Goal: Check status: Check status

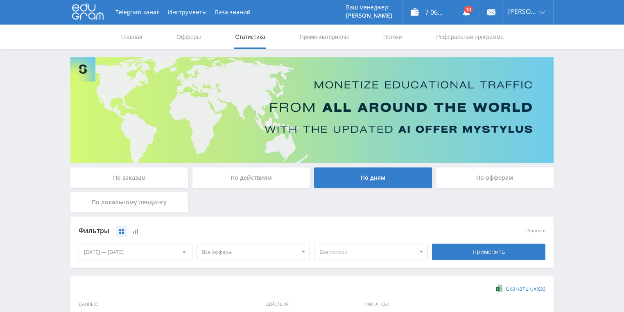
scroll to position [223, 0]
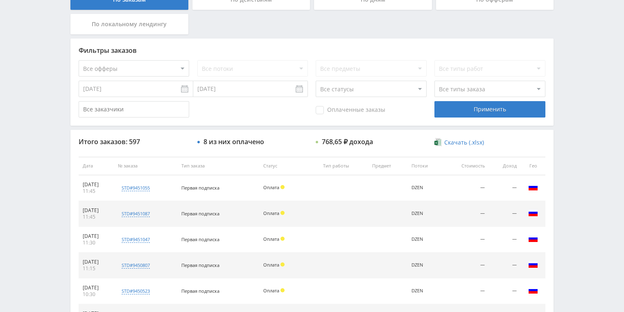
scroll to position [229, 0]
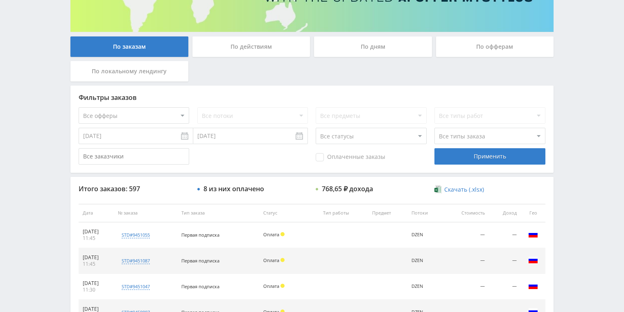
click at [220, 50] on div "По действиям" at bounding box center [251, 46] width 118 height 20
click at [0, 0] on input "По действиям" at bounding box center [0, 0] width 0 height 0
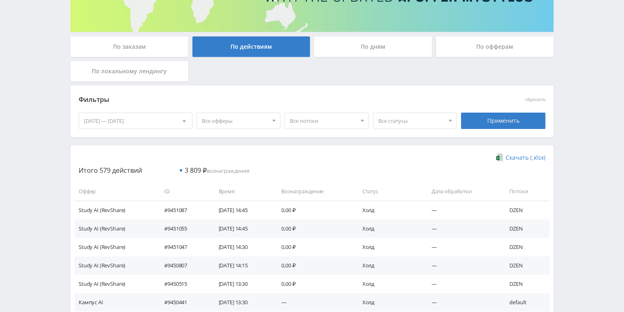
click at [342, 54] on div "По дням" at bounding box center [373, 46] width 118 height 20
click at [0, 0] on input "По дням" at bounding box center [0, 0] width 0 height 0
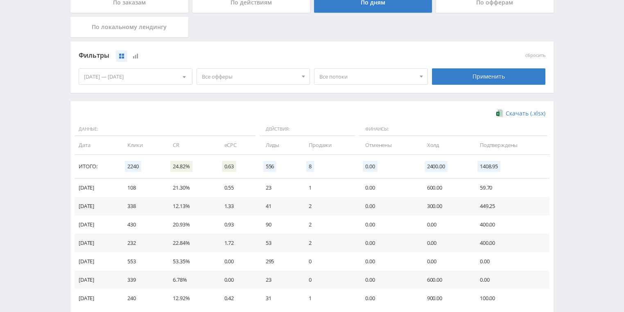
scroll to position [223, 0]
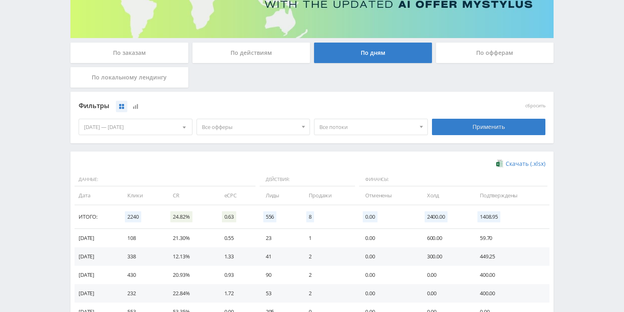
click at [257, 50] on div "По действиям" at bounding box center [251, 53] width 118 height 20
click at [0, 0] on input "По действиям" at bounding box center [0, 0] width 0 height 0
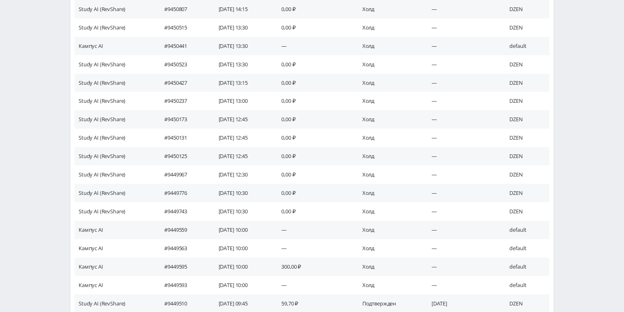
scroll to position [467, 0]
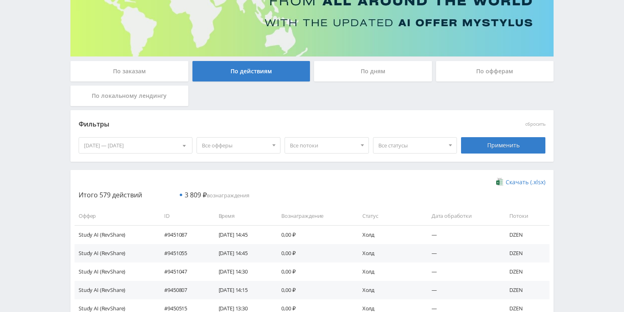
click at [155, 73] on div "По заказам" at bounding box center [129, 71] width 118 height 20
click at [0, 0] on input "По заказам" at bounding box center [0, 0] width 0 height 0
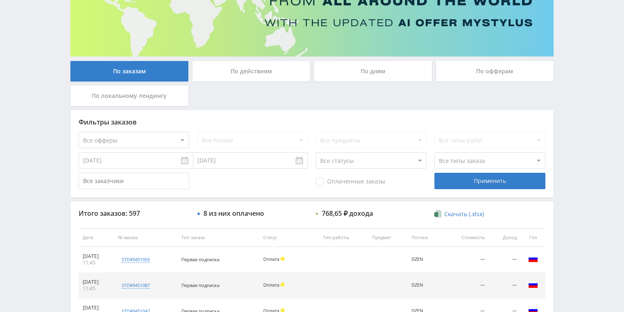
click at [354, 68] on div "По дням" at bounding box center [373, 71] width 118 height 20
click at [0, 0] on input "По дням" at bounding box center [0, 0] width 0 height 0
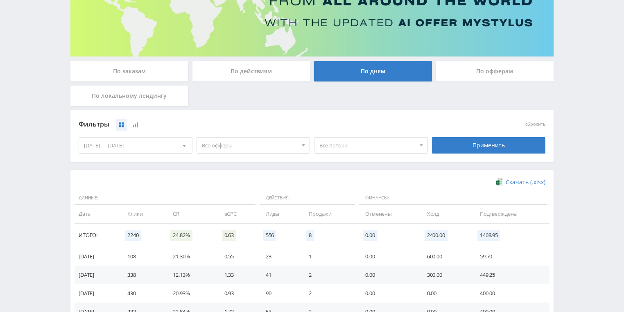
click at [224, 80] on div "По действиям" at bounding box center [251, 71] width 118 height 20
click at [0, 0] on input "По действиям" at bounding box center [0, 0] width 0 height 0
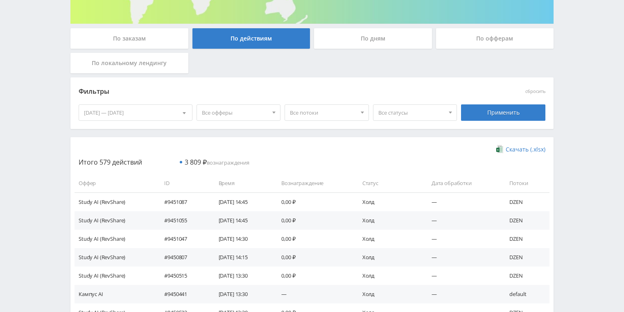
click at [368, 38] on div "По дням" at bounding box center [373, 38] width 118 height 20
click at [0, 0] on input "По дням" at bounding box center [0, 0] width 0 height 0
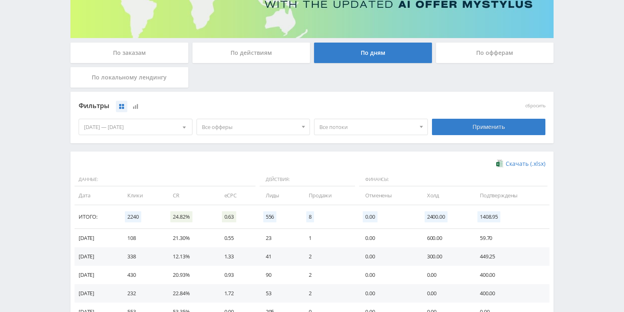
click at [470, 56] on div "По офферам" at bounding box center [495, 53] width 118 height 20
click at [0, 0] on input "По офферам" at bounding box center [0, 0] width 0 height 0
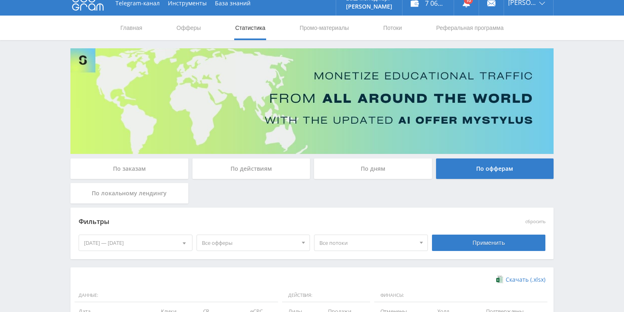
scroll to position [0, 0]
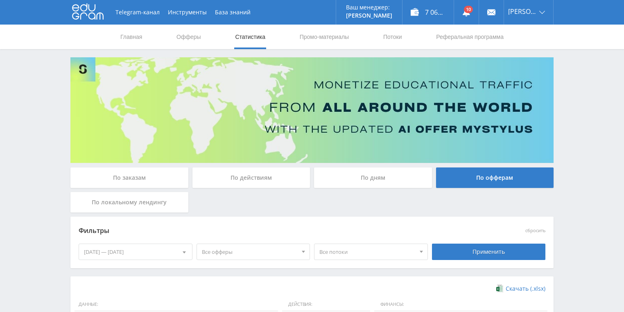
click at [247, 185] on div "По действиям" at bounding box center [251, 177] width 118 height 20
click at [0, 0] on input "По действиям" at bounding box center [0, 0] width 0 height 0
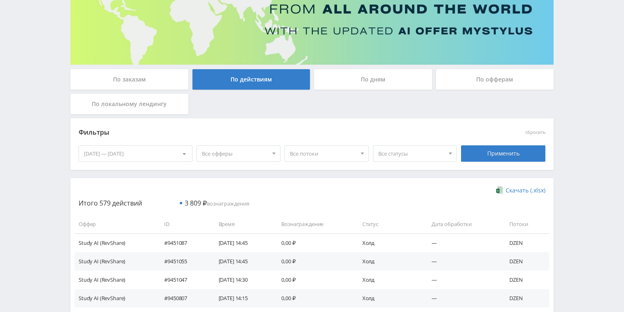
click at [138, 79] on div "По заказам" at bounding box center [129, 79] width 118 height 20
click at [0, 0] on input "По заказам" at bounding box center [0, 0] width 0 height 0
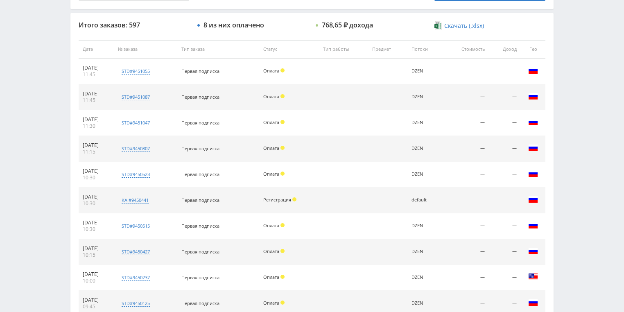
scroll to position [360, 0]
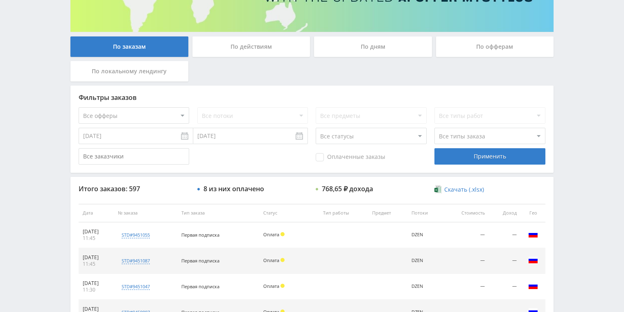
click at [344, 49] on div "По дням" at bounding box center [373, 46] width 118 height 20
click at [0, 0] on input "По дням" at bounding box center [0, 0] width 0 height 0
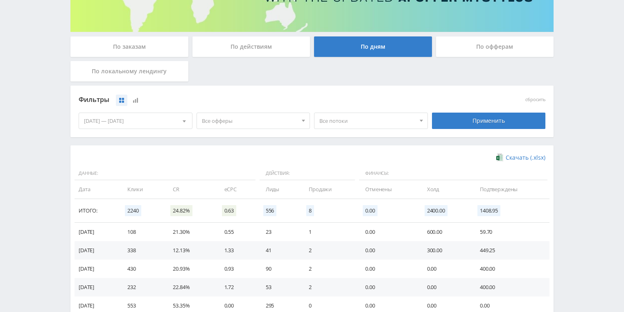
scroll to position [164, 0]
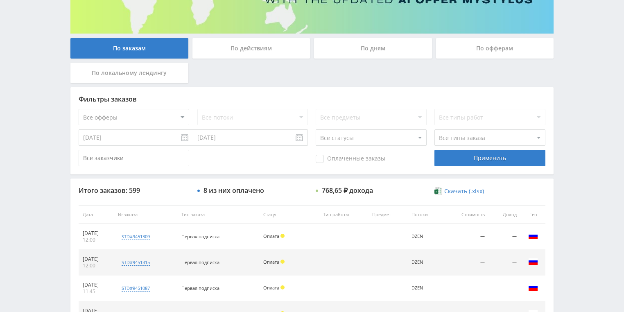
scroll to position [197, 0]
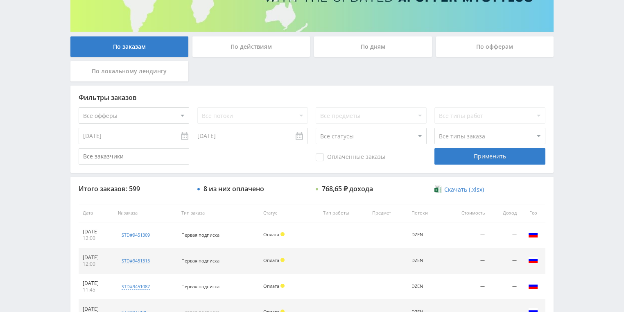
click at [252, 49] on div "По действиям" at bounding box center [251, 46] width 118 height 20
click at [0, 0] on input "По действиям" at bounding box center [0, 0] width 0 height 0
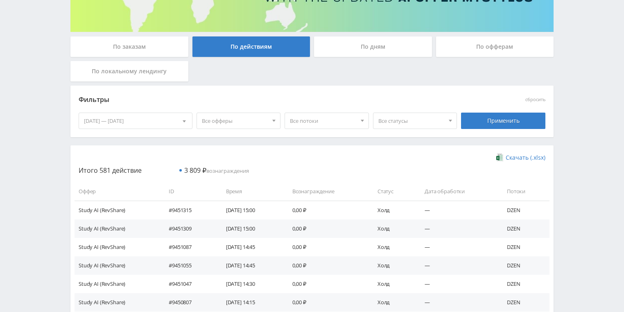
click at [373, 47] on div "По дням" at bounding box center [373, 46] width 118 height 20
click at [0, 0] on input "По дням" at bounding box center [0, 0] width 0 height 0
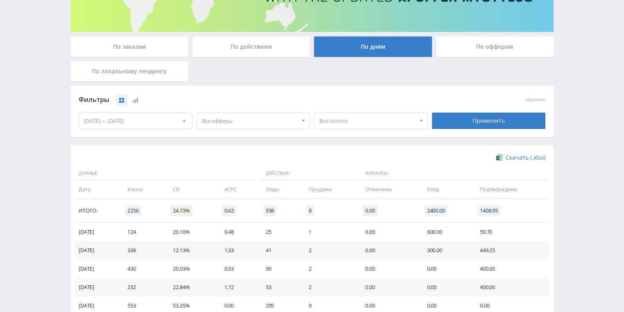
scroll to position [223, 0]
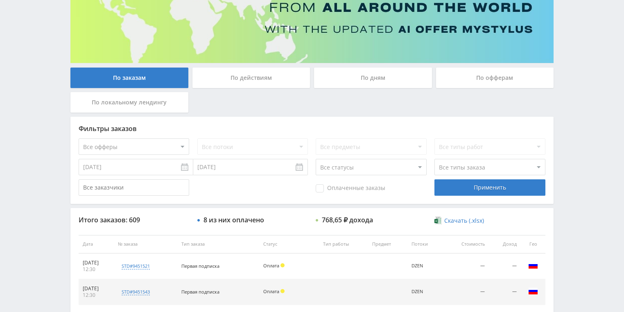
scroll to position [98, 0]
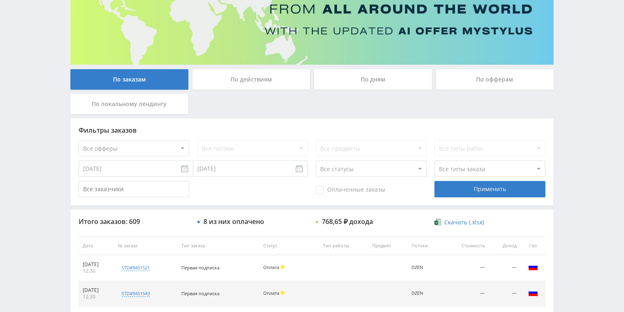
click at [272, 80] on div "По действиям" at bounding box center [251, 79] width 118 height 20
click at [0, 0] on input "По действиям" at bounding box center [0, 0] width 0 height 0
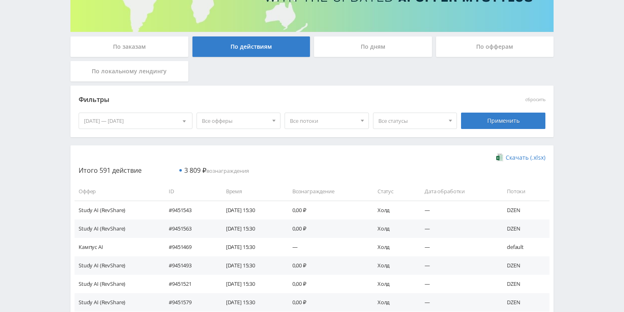
click at [347, 47] on div "По дням" at bounding box center [373, 46] width 118 height 20
click at [0, 0] on input "По дням" at bounding box center [0, 0] width 0 height 0
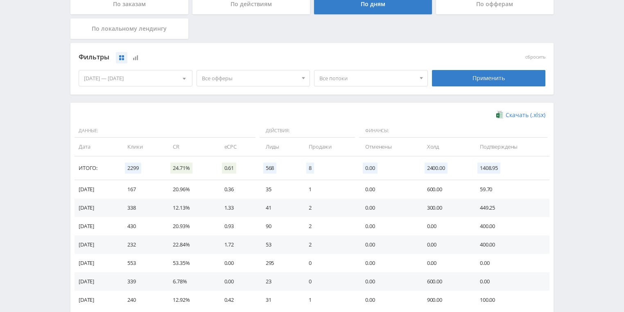
scroll to position [223, 0]
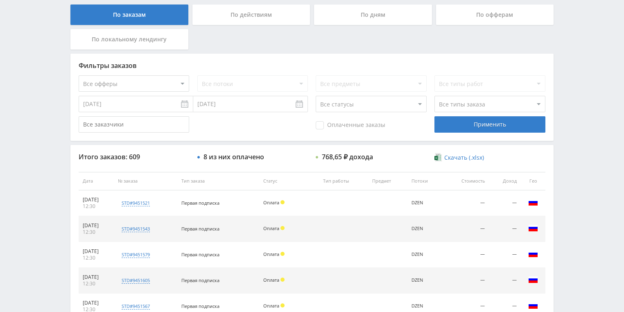
scroll to position [164, 0]
